Goal: Ask a question

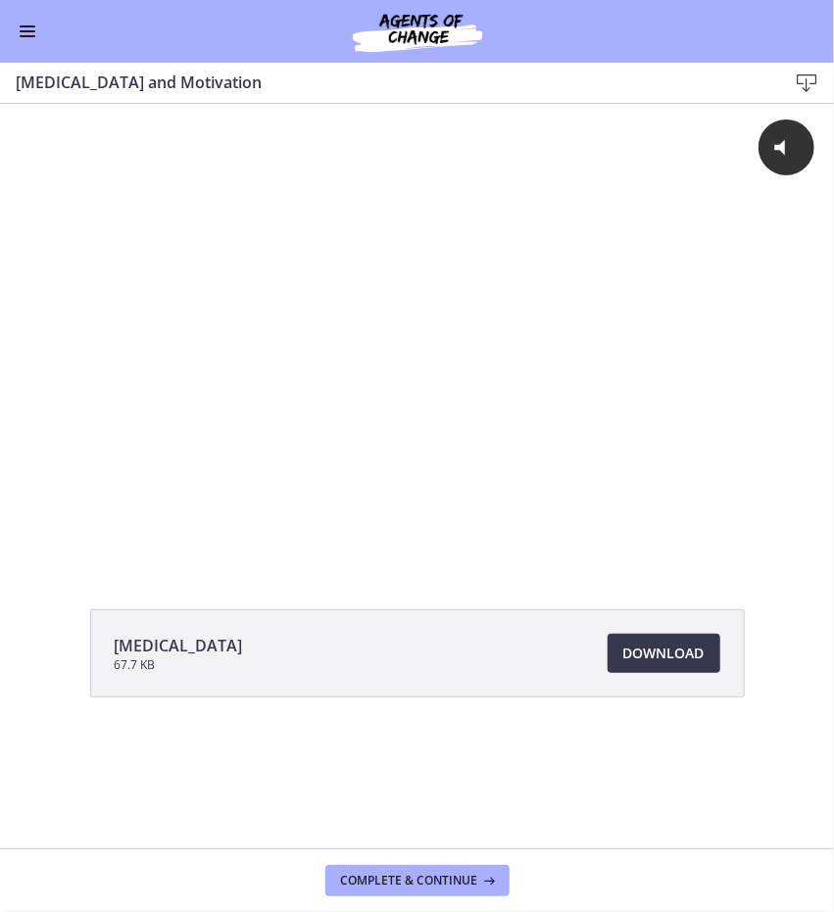
click at [438, 41] on img at bounding box center [417, 31] width 235 height 47
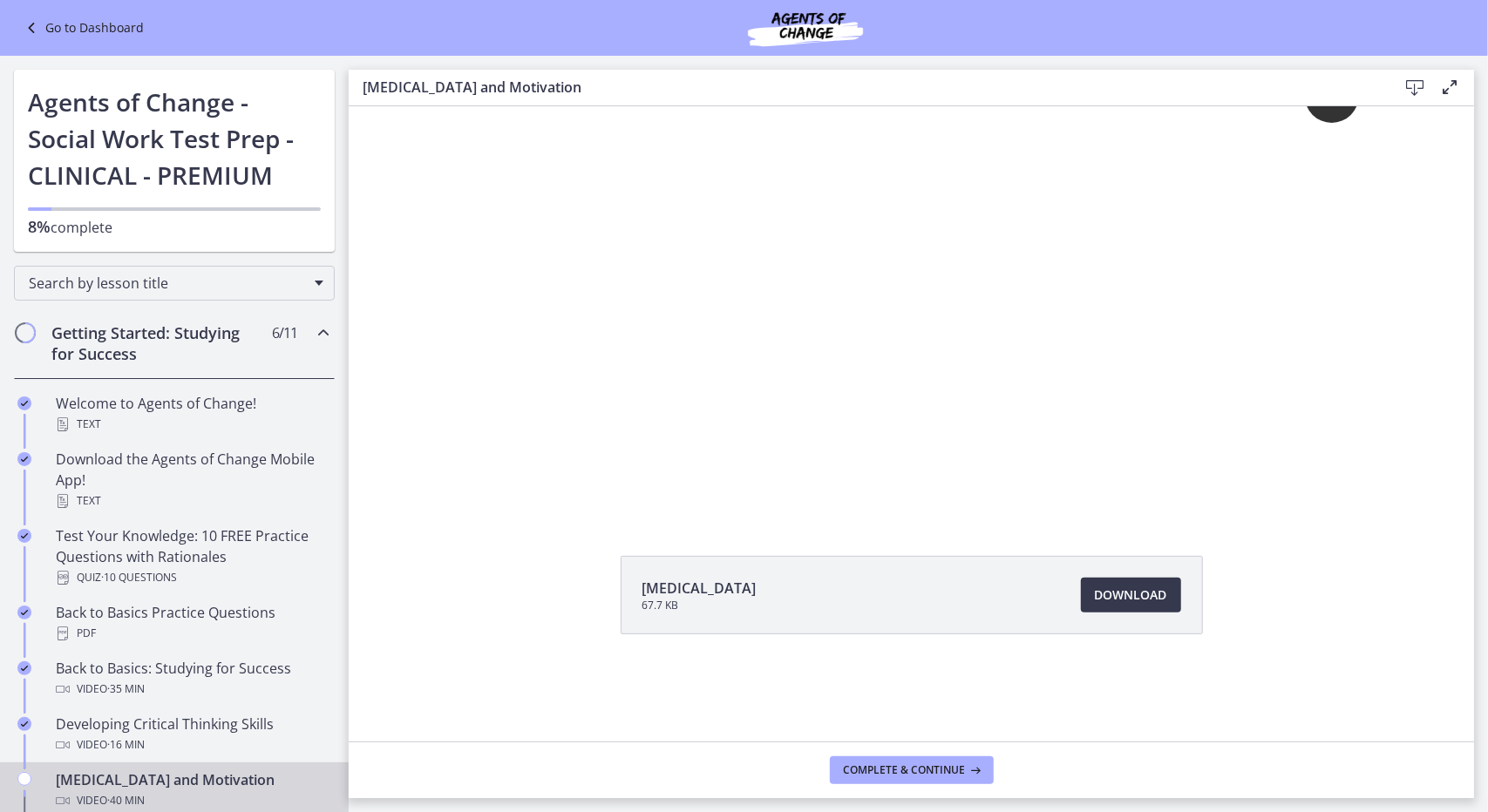
click at [124, 26] on link "Go to Dashboard" at bounding box center [83, 28] width 123 height 21
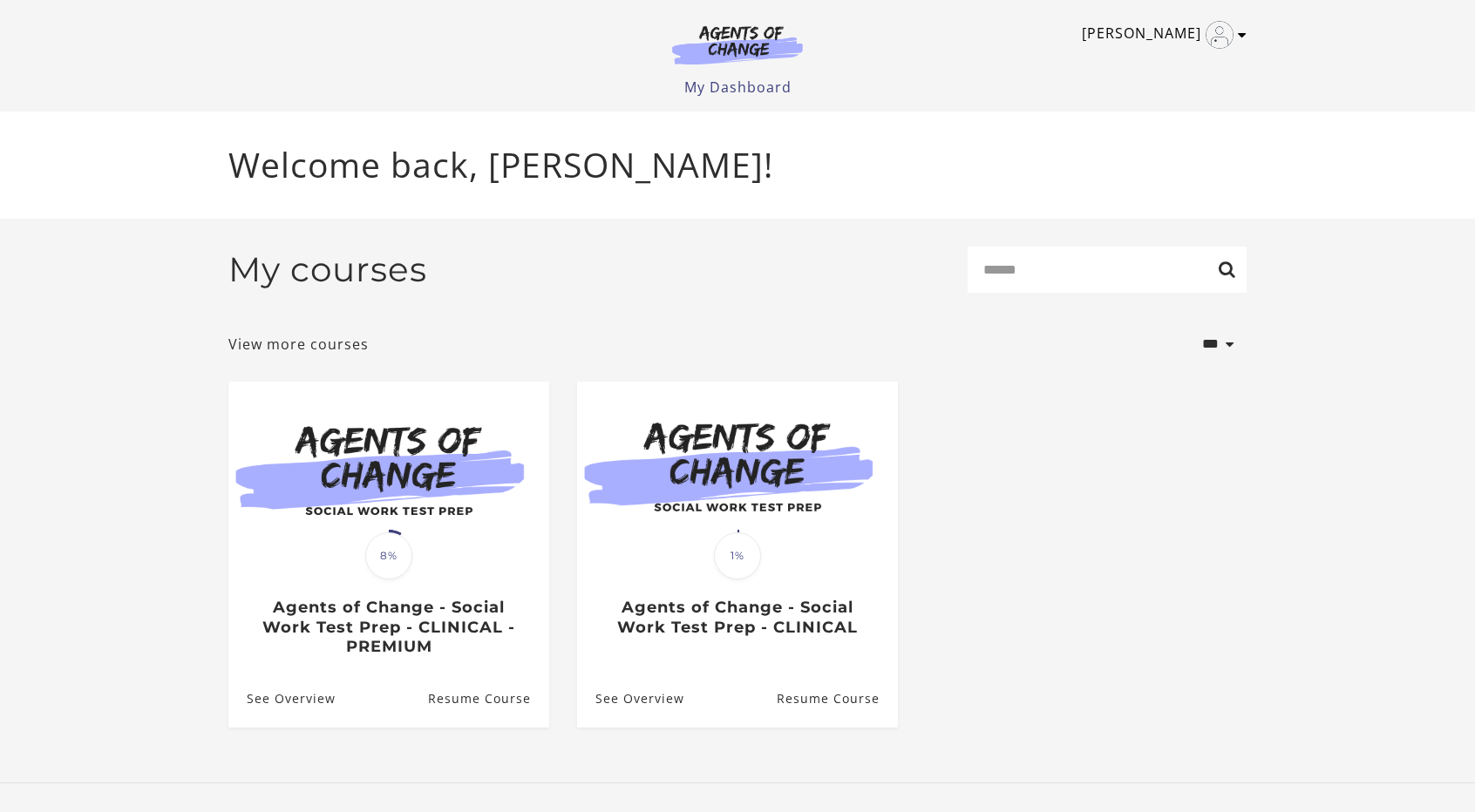
click at [1149, 27] on link "[PERSON_NAME]" at bounding box center [1159, 35] width 156 height 28
click at [1175, 27] on link "[PERSON_NAME]" at bounding box center [1159, 35] width 156 height 28
click at [1160, 91] on link "Support" at bounding box center [1174, 92] width 153 height 29
